Goal: Task Accomplishment & Management: Manage account settings

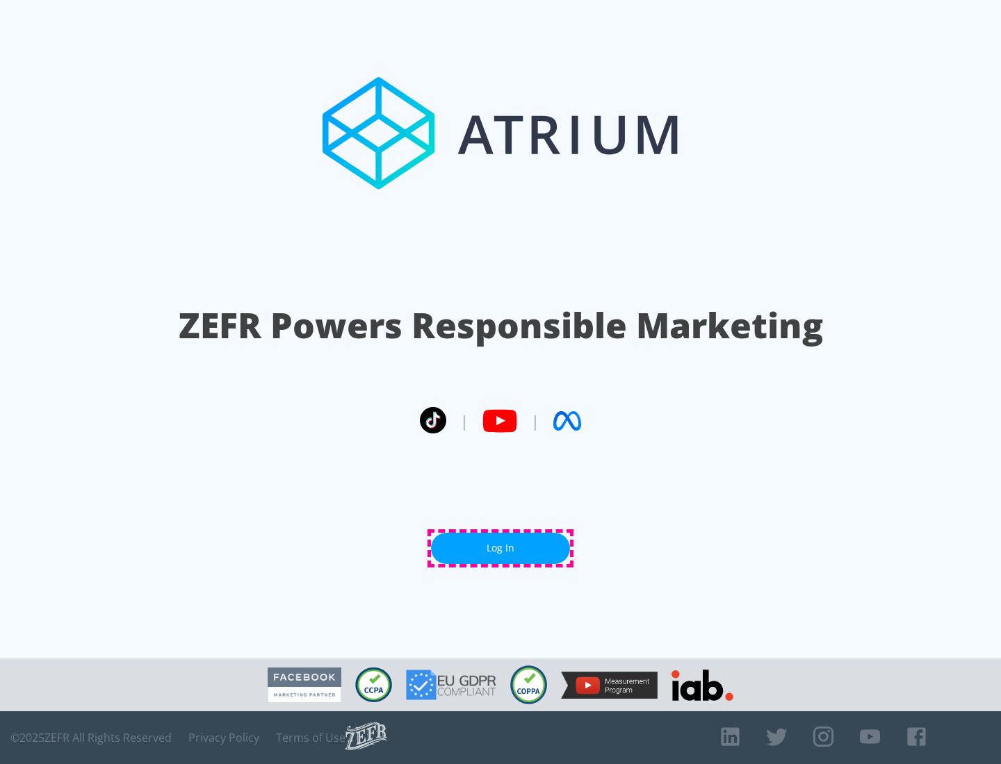
click at [500, 548] on link "Log In" at bounding box center [500, 548] width 139 height 31
